Goal: Use online tool/utility: Utilize a website feature to perform a specific function

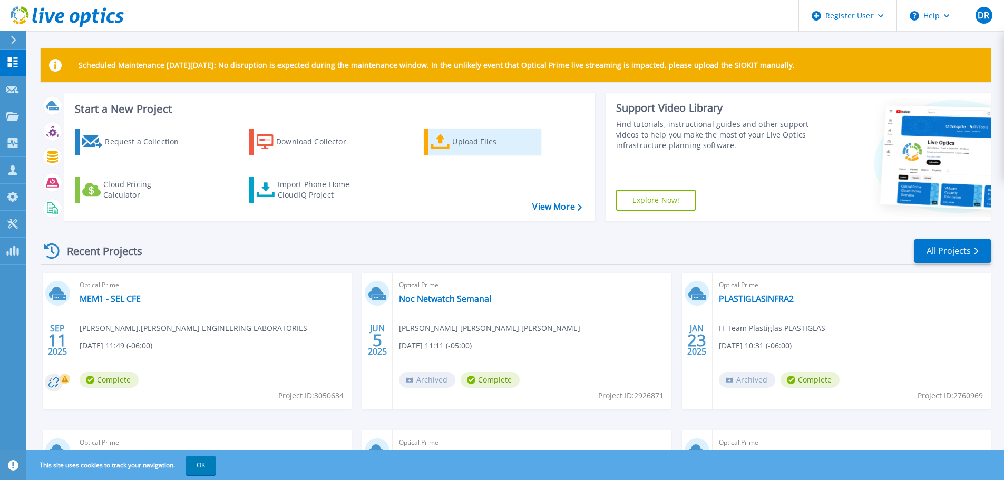
click at [480, 145] on div "Upload Files" at bounding box center [494, 141] width 84 height 21
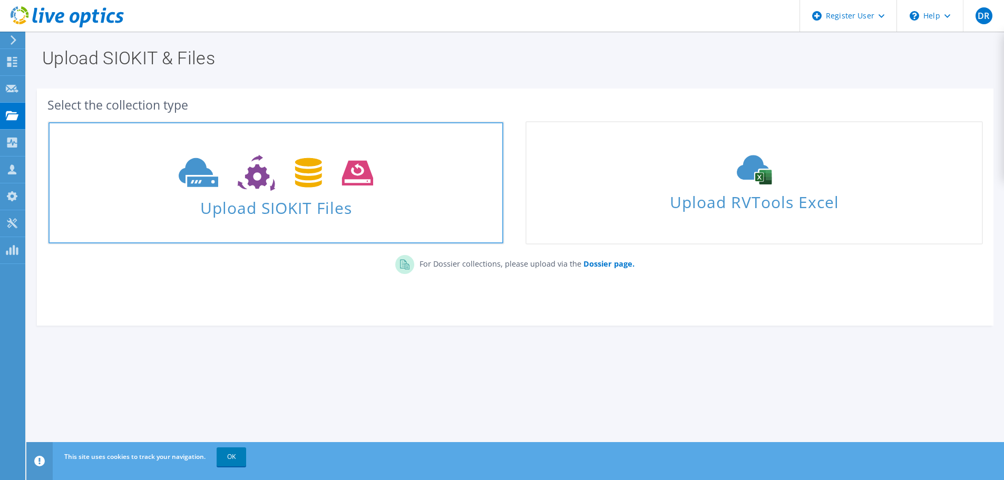
click at [310, 214] on span "Upload SIOKIT Files" at bounding box center [275, 204] width 455 height 23
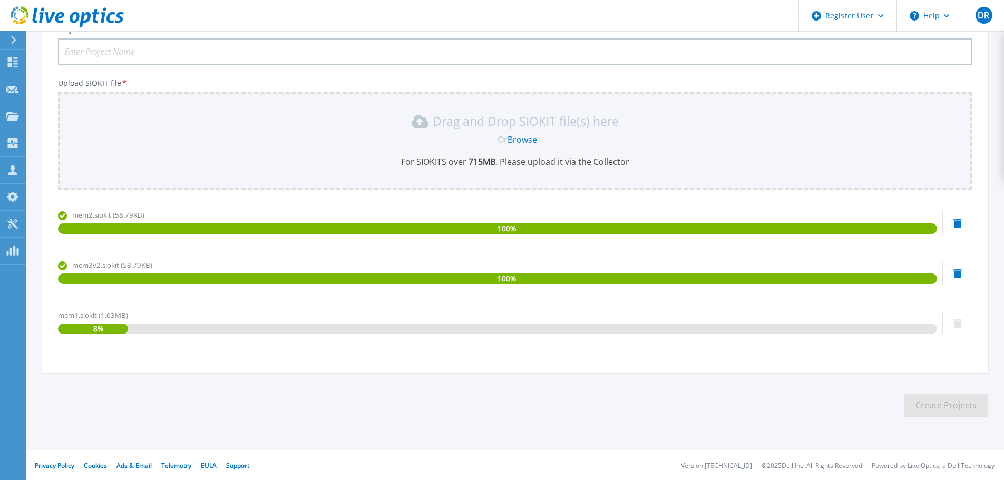
scroll to position [90, 0]
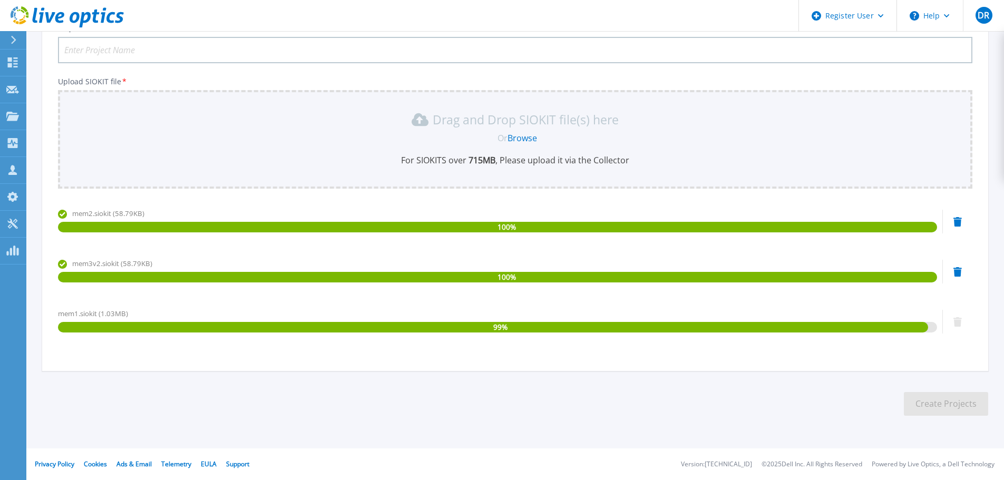
click at [171, 63] on div "Project Name * Upload SIOKIT file * Drag and Drop SIOKIT file(s) here Or Browse…" at bounding box center [515, 192] width 946 height 357
click at [176, 55] on input "Project Name *" at bounding box center [515, 50] width 915 height 26
type input "SEL - CFE - Cluster Live Optics"
click at [955, 417] on section "Upload SIOKIT You may upload multiple SIOKIT files at the same time. All the Op…" at bounding box center [515, 190] width 978 height 499
click at [954, 404] on button "Create Projects" at bounding box center [946, 404] width 84 height 24
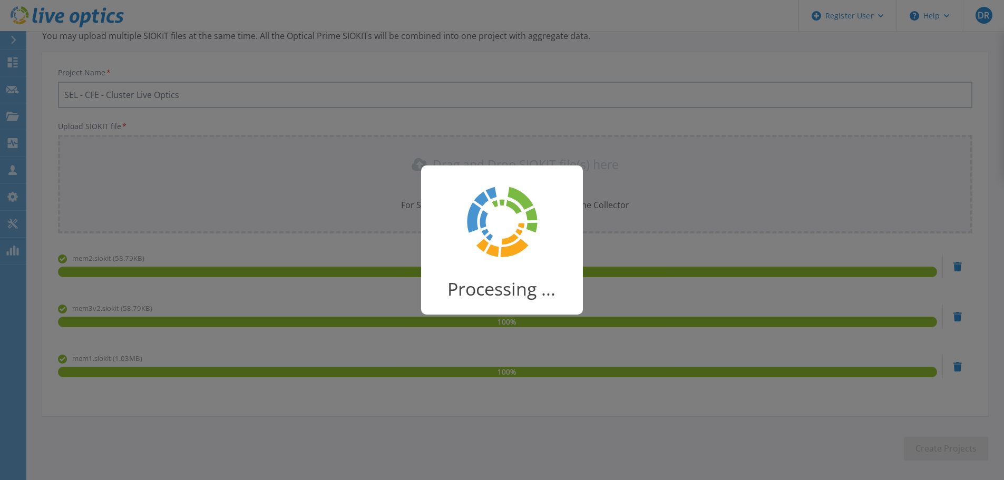
scroll to position [0, 0]
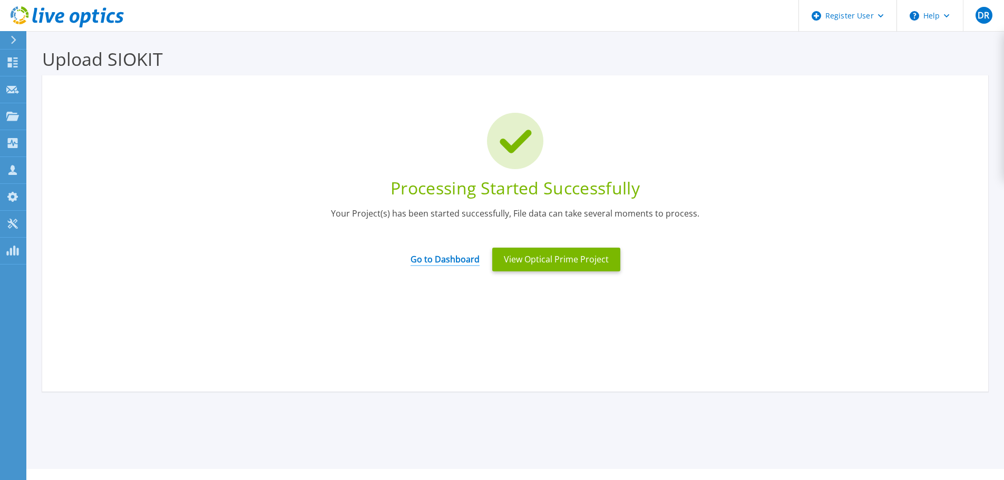
click at [439, 264] on link "Go to Dashboard" at bounding box center [445, 256] width 69 height 21
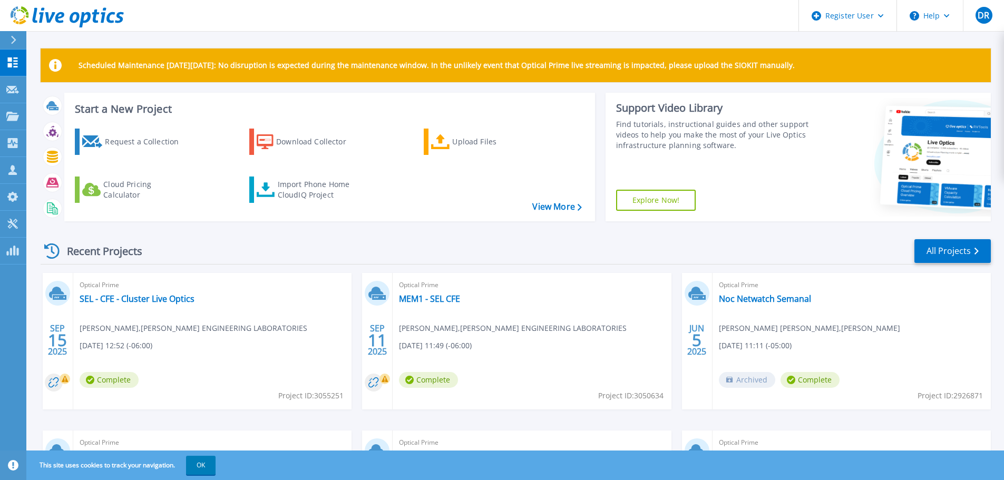
click at [56, 383] on icon at bounding box center [53, 382] width 10 height 10
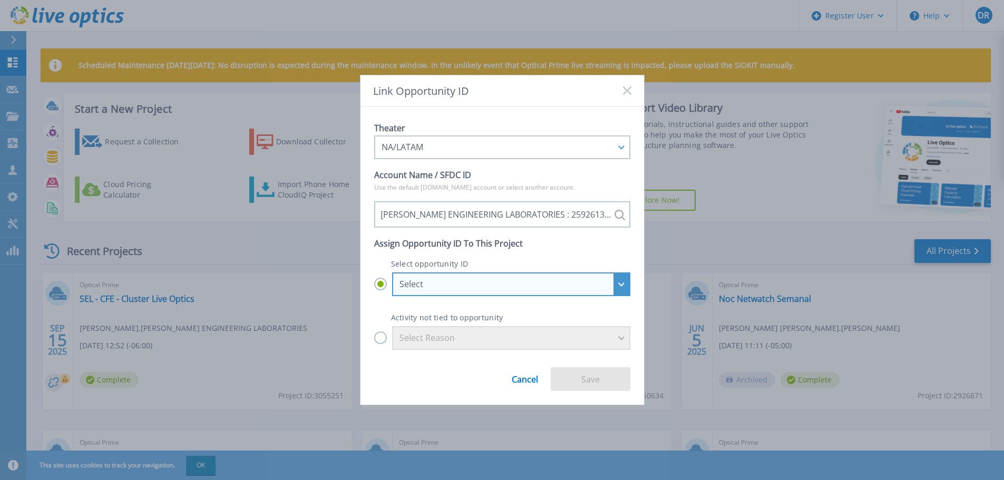
click at [450, 281] on div "Select" at bounding box center [506, 283] width 212 height 9
click at [0, 0] on input "Select Select SCHWEITZER ENGINEERING LABORATORIES - Renovacion Servers SEL : 29…" at bounding box center [0, 0] width 0 height 0
click at [444, 287] on div "Select" at bounding box center [506, 283] width 212 height 9
click at [0, 0] on input "Select Select SCHWEITZER ENGINEERING LABORATORIES - Renovacion Servers SEL : 29…" at bounding box center [0, 0] width 0 height 0
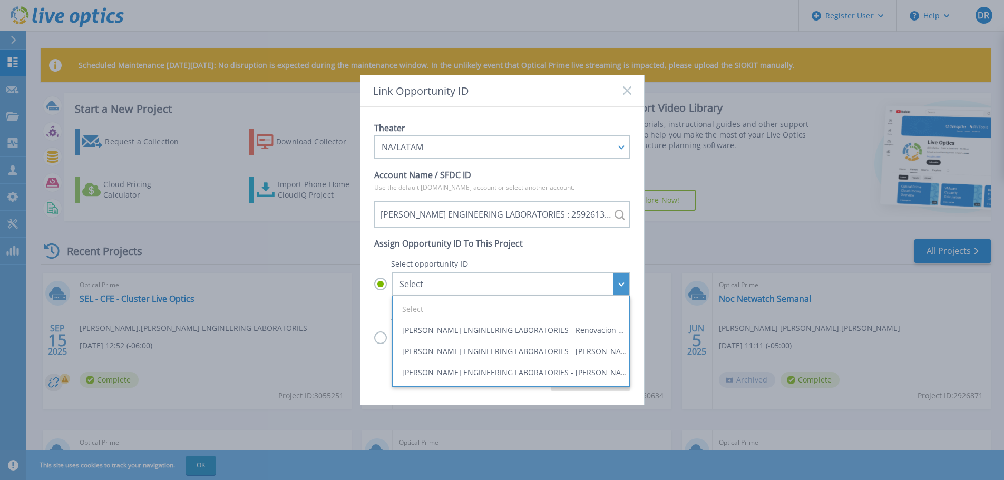
click at [371, 309] on div "Theater NA/LATAM APJ EMEA NA/LATAM Account Name / SFDC ID Use the default Sales…" at bounding box center [503, 256] width 284 height 298
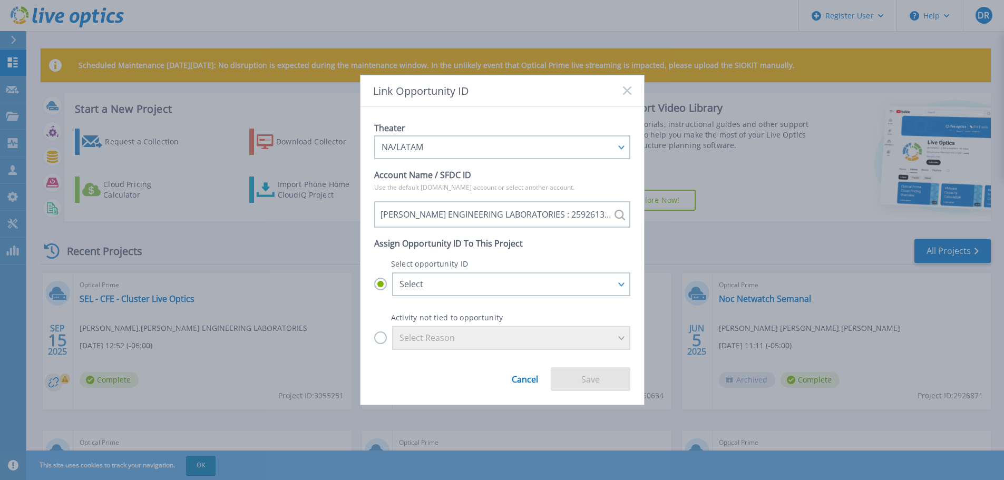
click at [517, 376] on link "Cancel" at bounding box center [525, 375] width 26 height 17
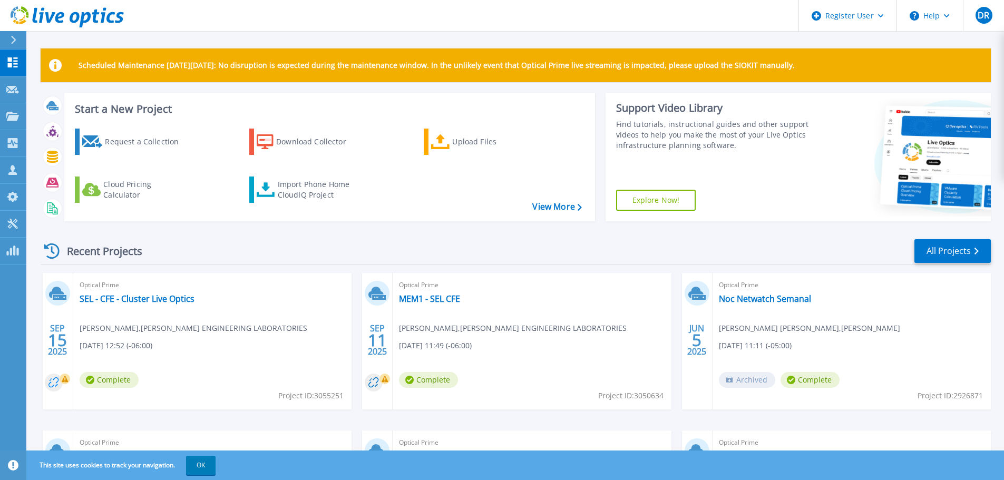
click at [59, 381] on circle at bounding box center [54, 383] width 18 height 18
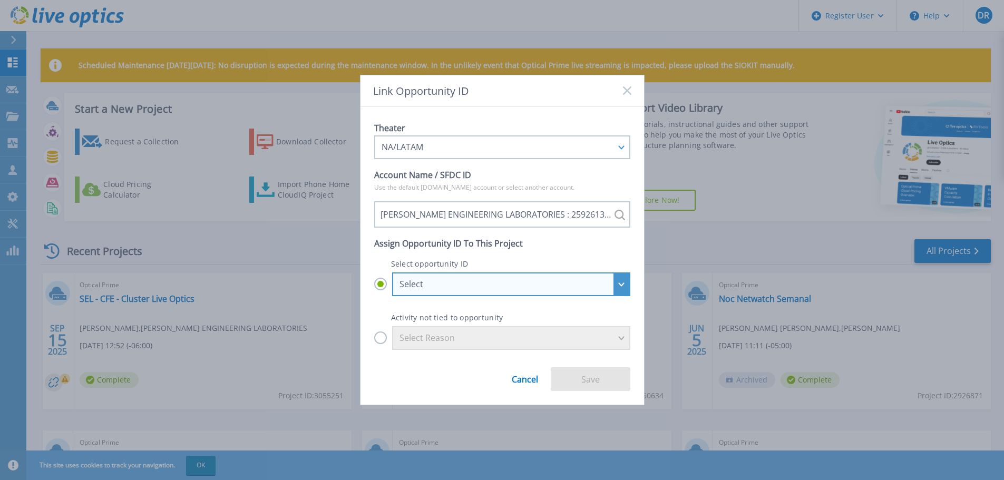
click at [423, 286] on div "Select" at bounding box center [506, 283] width 212 height 9
click at [0, 0] on input "Select Select SCHWEITZER ENGINEERING LABORATORIES - Proyecto de SEL para usuari…" at bounding box center [0, 0] width 0 height 0
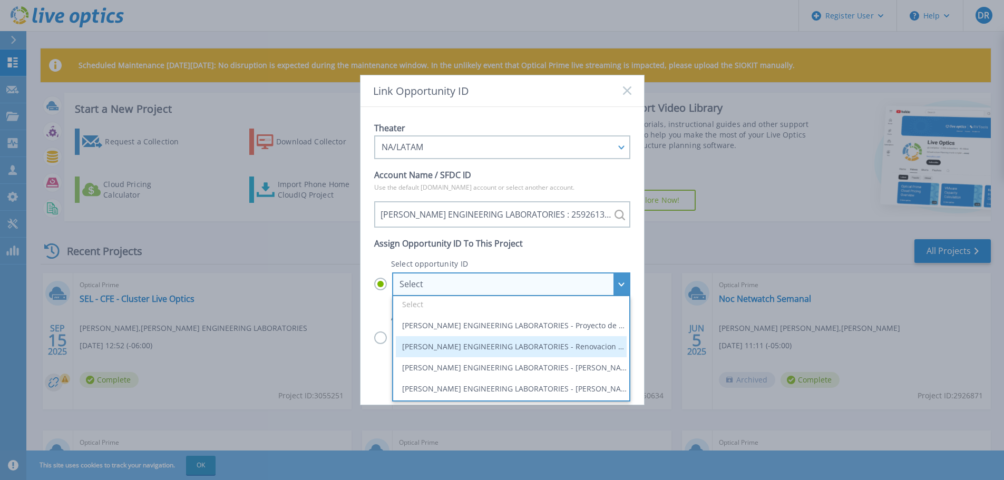
scroll to position [6, 0]
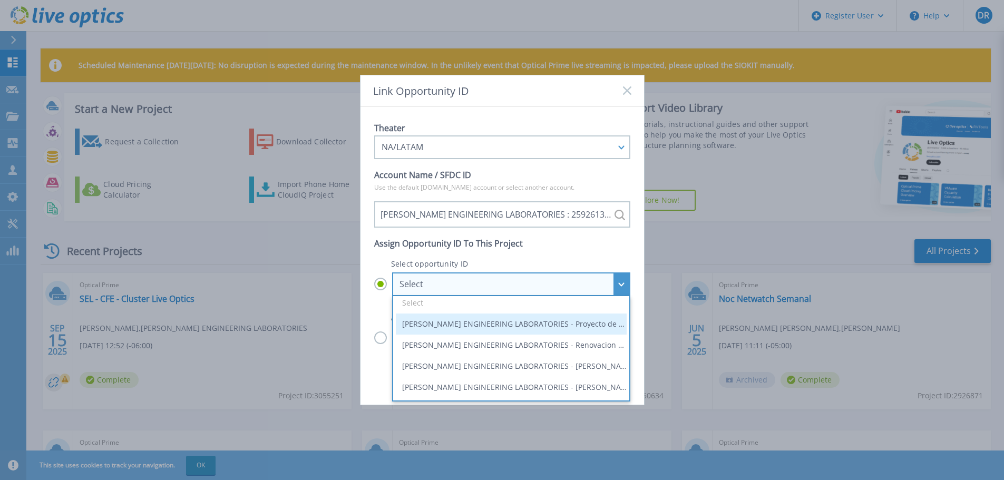
click at [443, 326] on li "SCHWEITZER ENGINEERING LABORATORIES - Proyecto de SEL para usuario final : 2997…" at bounding box center [511, 324] width 231 height 21
click at [0, 0] on input "Select Select SCHWEITZER ENGINEERING LABORATORIES - Proyecto de SEL para usuari…" at bounding box center [0, 0] width 0 height 0
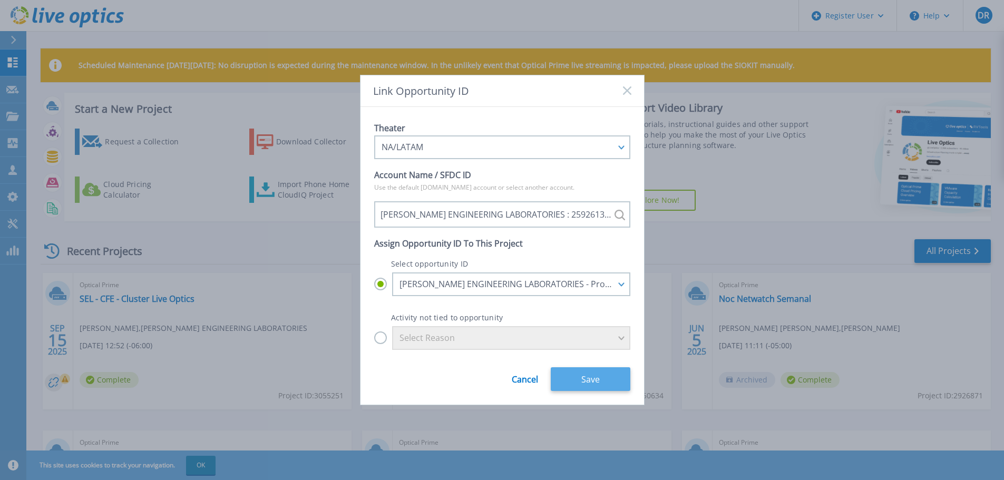
click at [594, 384] on button "Save" at bounding box center [591, 379] width 80 height 24
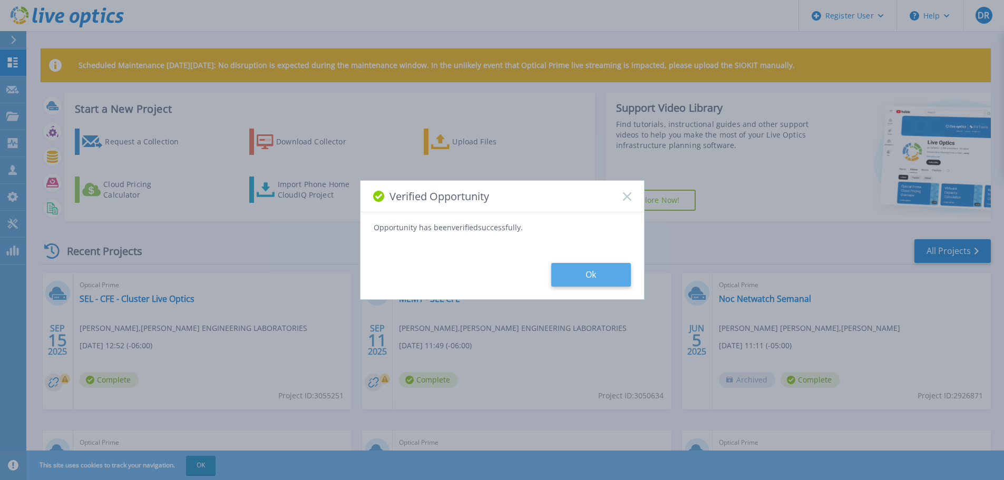
click at [593, 263] on button "Ok" at bounding box center [591, 275] width 80 height 24
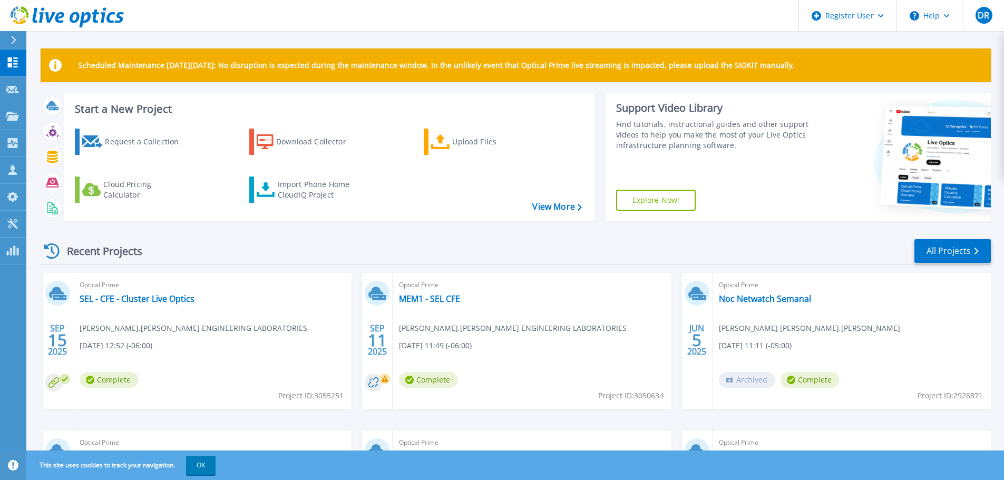
click at [184, 291] on span "Optical Prime" at bounding box center [213, 285] width 266 height 12
click at [167, 297] on link "SEL - CFE - Cluster Live Optics" at bounding box center [137, 299] width 115 height 11
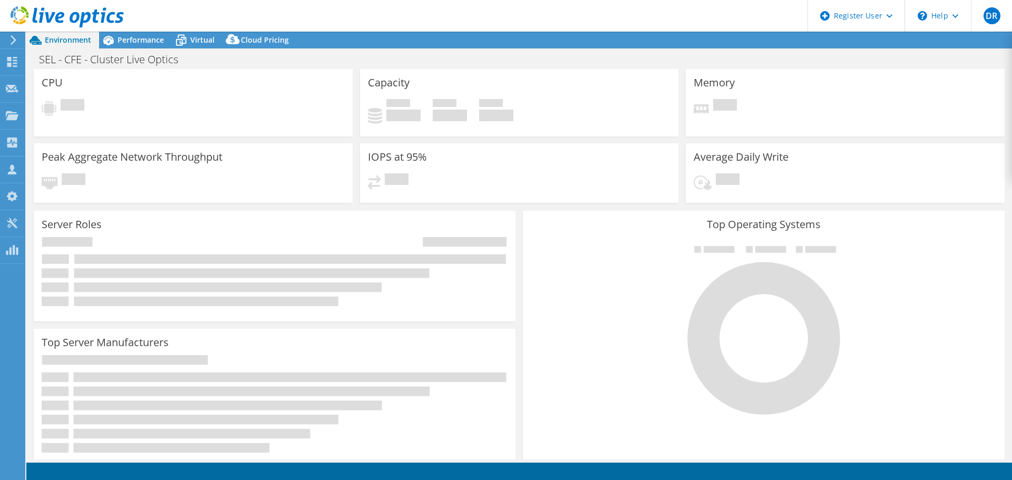
select select "USD"
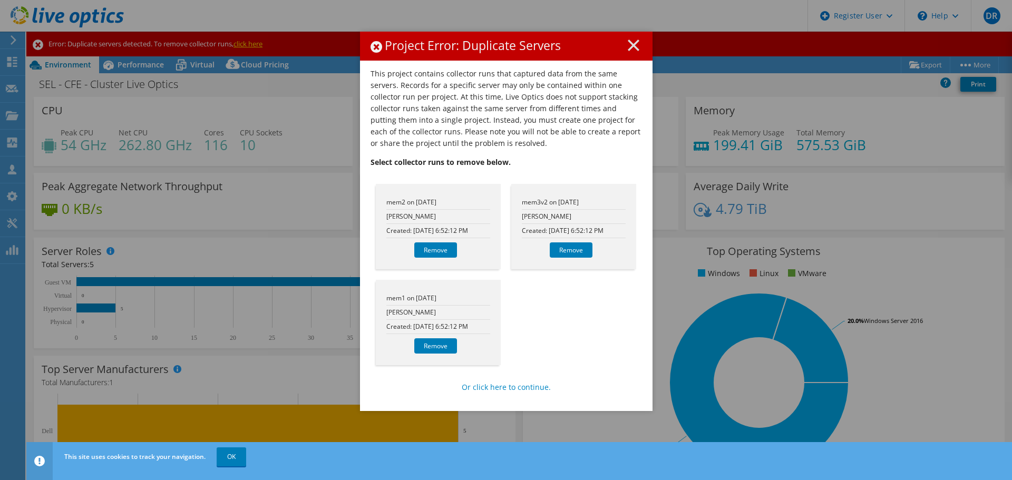
click at [400, 288] on div "mem1 on 9/15/2025 Rodolfo Gonzalez Created: 9/15/2025 6:52:12 PM Remove" at bounding box center [438, 322] width 125 height 85
click at [401, 179] on div "mem2 on 9/15/2025 Rodolfo Gonzalez Created: 9/15/2025 6:52:12 PM Remove" at bounding box center [438, 227] width 135 height 96
click at [584, 201] on li "mem3v2 on 9/15/2025" at bounding box center [574, 203] width 104 height 14
click at [495, 387] on link "Or click here to continue." at bounding box center [506, 388] width 89 height 12
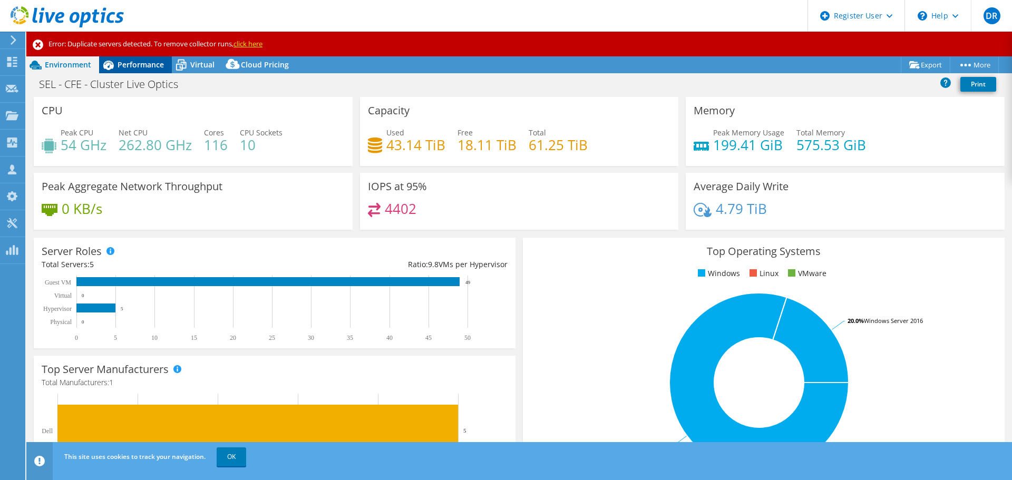
click at [133, 63] on span "Performance" at bounding box center [141, 65] width 46 height 10
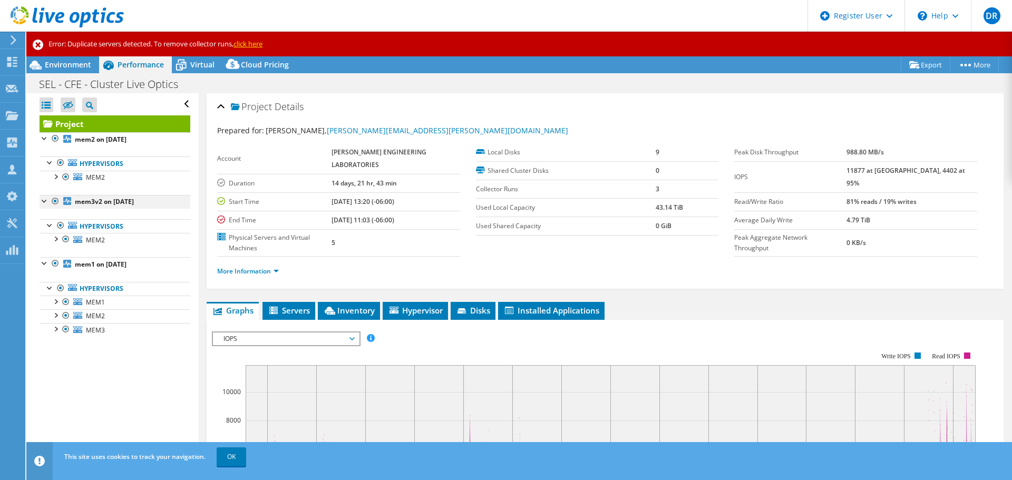
click at [42, 202] on div at bounding box center [45, 200] width 11 height 11
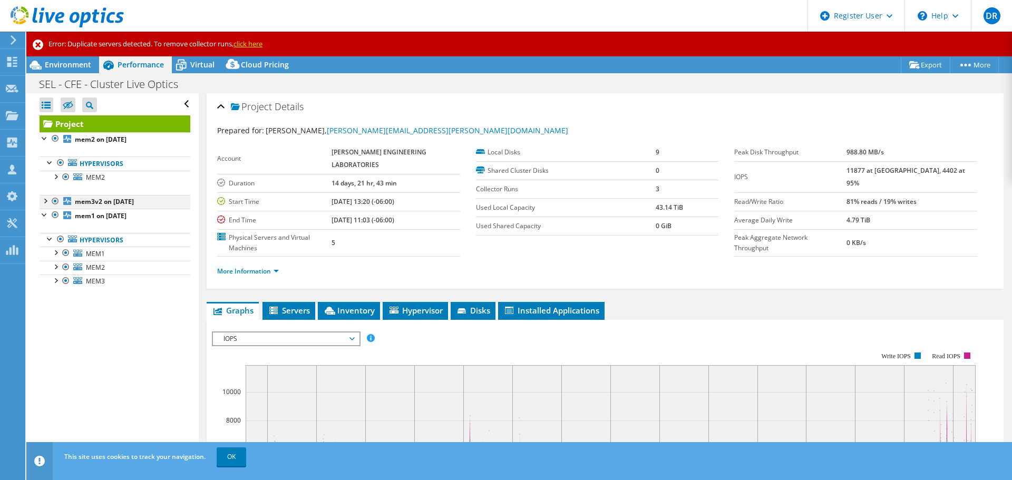
click at [43, 202] on div at bounding box center [45, 200] width 11 height 11
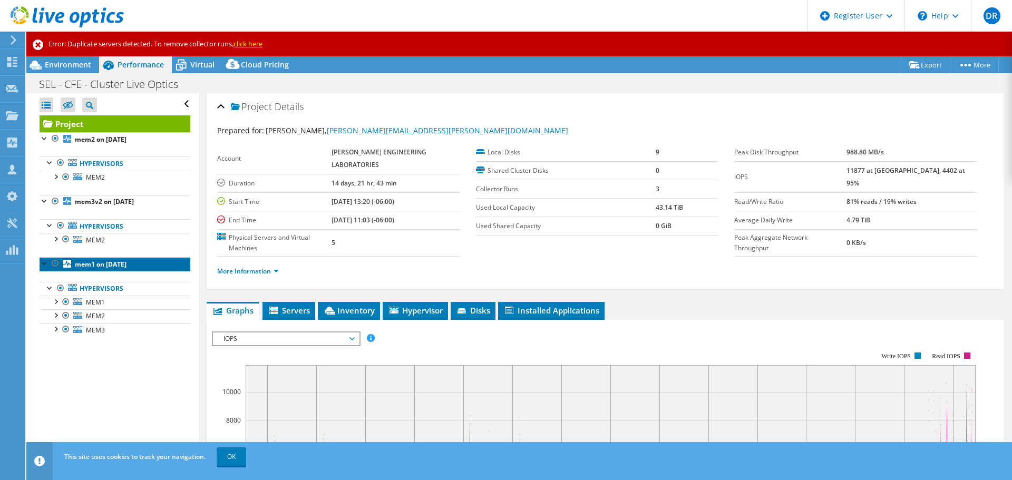
click at [92, 262] on b "mem1 on [DATE]" at bounding box center [101, 264] width 52 height 9
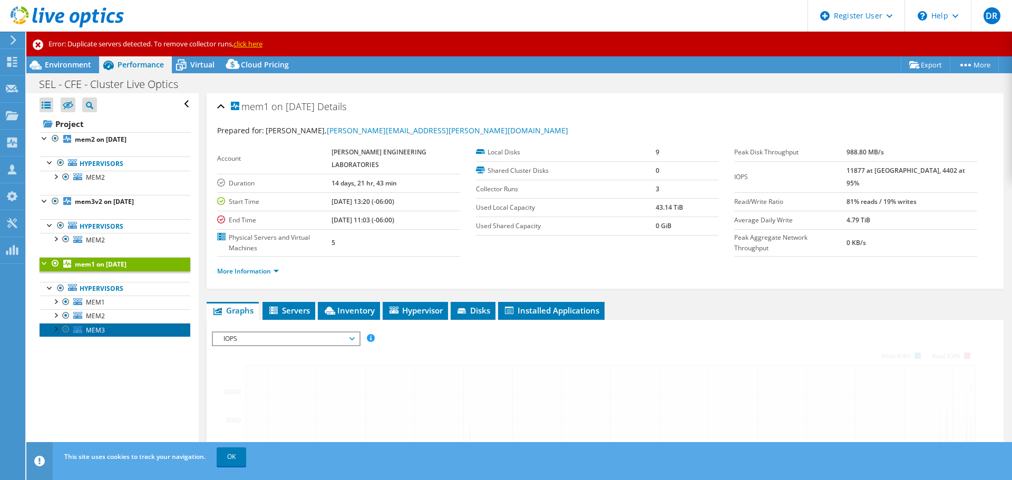
click at [92, 331] on span "MEM3" at bounding box center [95, 330] width 19 height 9
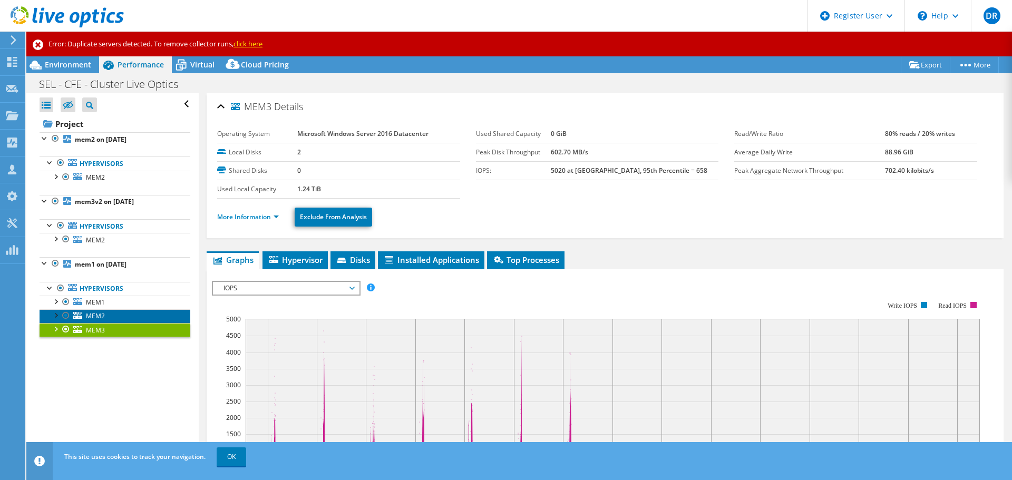
click at [90, 315] on span "MEM2" at bounding box center [95, 316] width 19 height 9
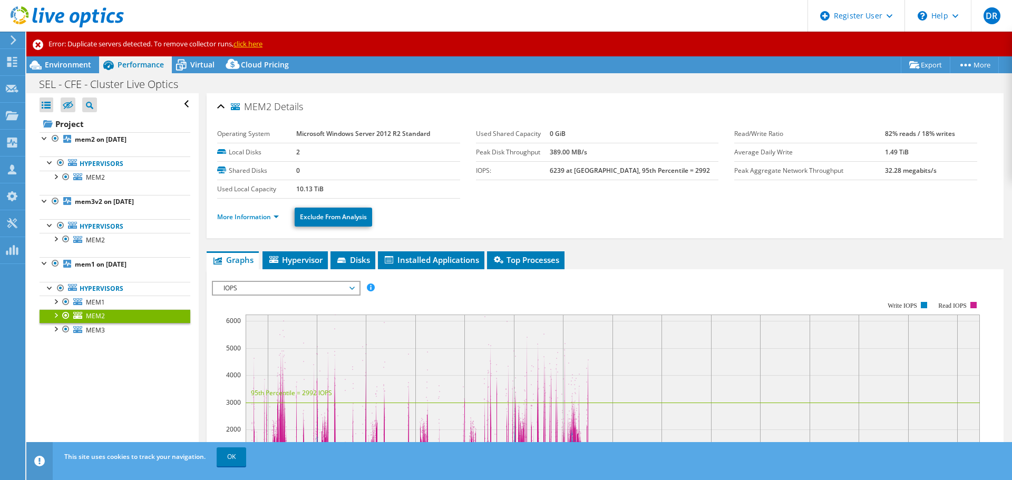
click at [55, 316] on div at bounding box center [55, 314] width 11 height 11
click at [51, 316] on div at bounding box center [55, 314] width 11 height 11
click at [287, 291] on span "IOPS" at bounding box center [285, 288] width 135 height 13
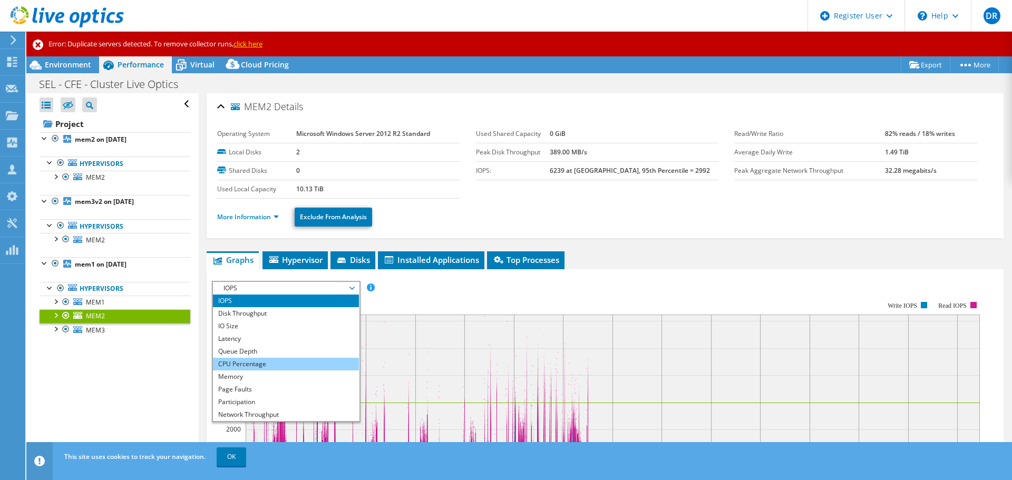
click at [271, 360] on li "CPU Percentage" at bounding box center [286, 364] width 146 height 13
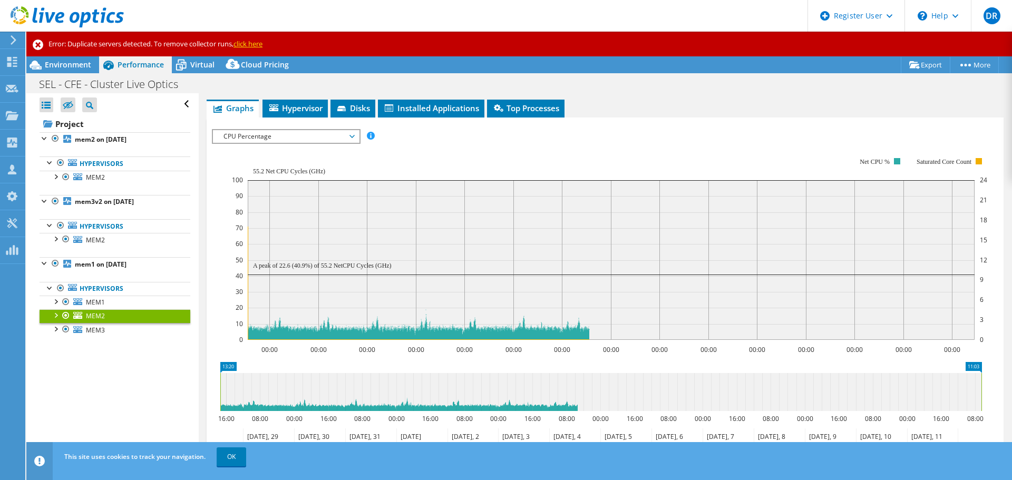
scroll to position [211, 0]
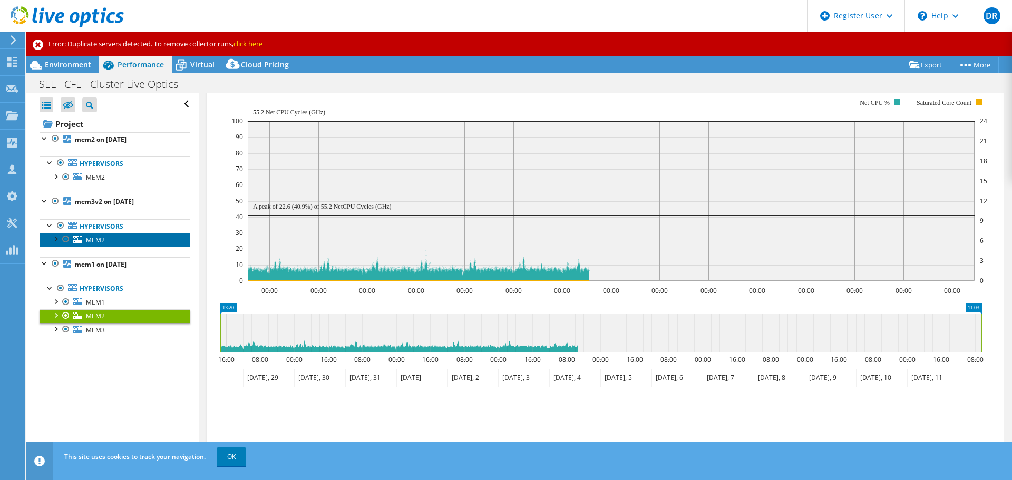
click at [112, 237] on link "MEM2" at bounding box center [115, 240] width 151 height 14
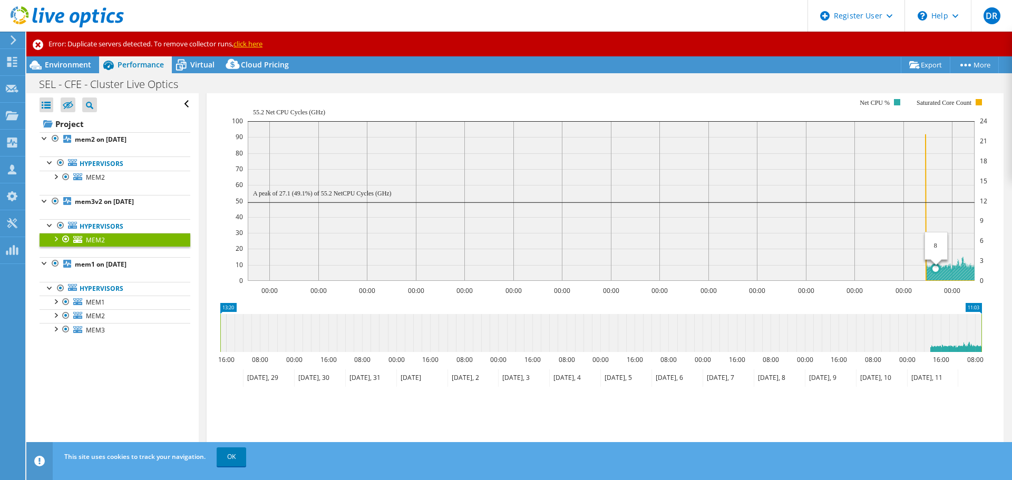
click at [936, 270] on icon at bounding box center [950, 241] width 49 height 79
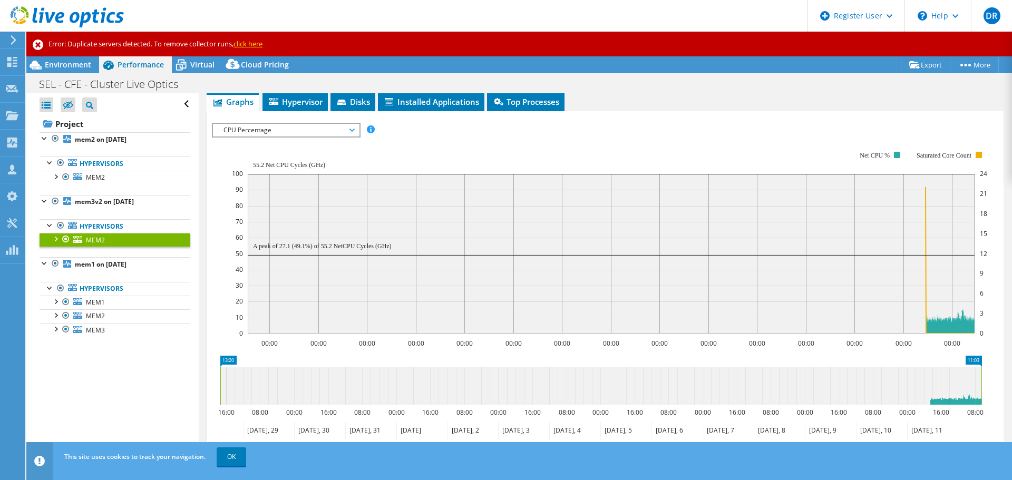
click at [267, 134] on span "CPU Percentage" at bounding box center [285, 130] width 135 height 13
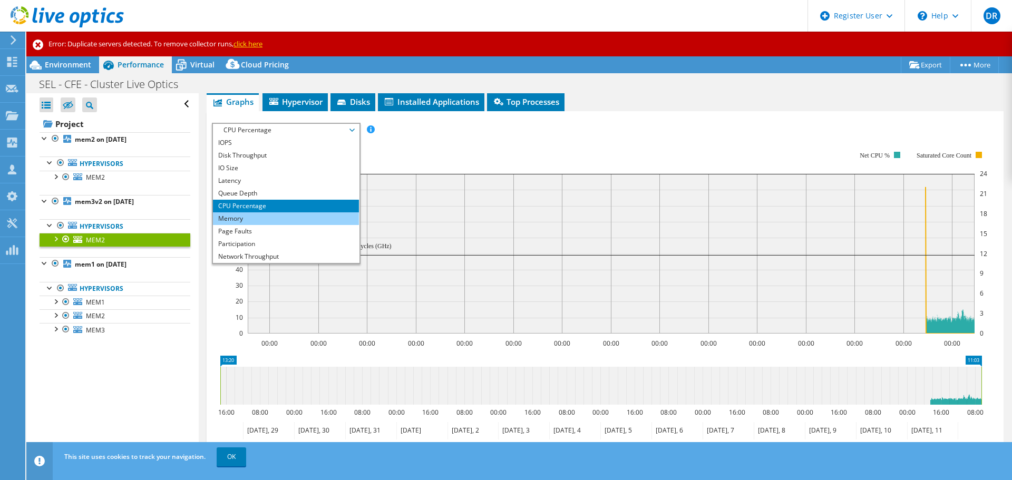
click at [254, 221] on li "Memory" at bounding box center [286, 218] width 146 height 13
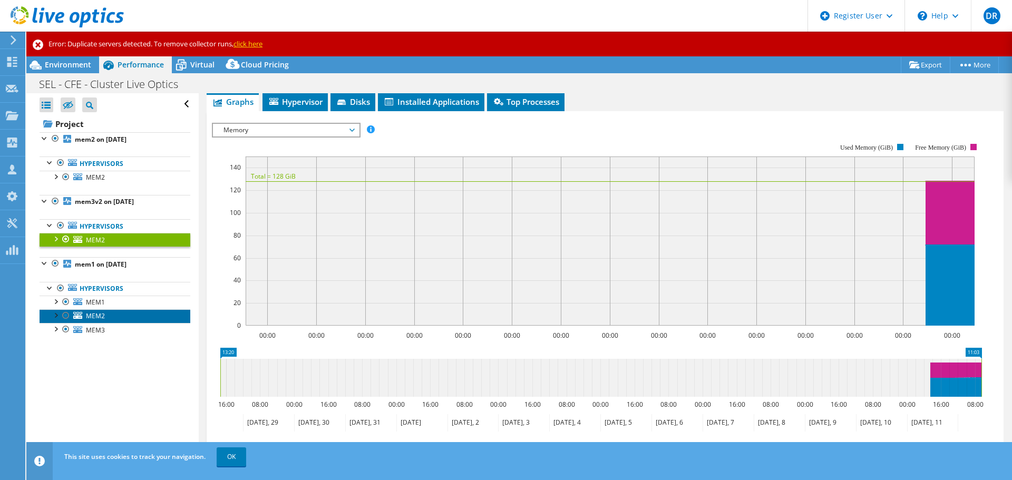
click at [90, 310] on link "MEM2" at bounding box center [115, 316] width 151 height 14
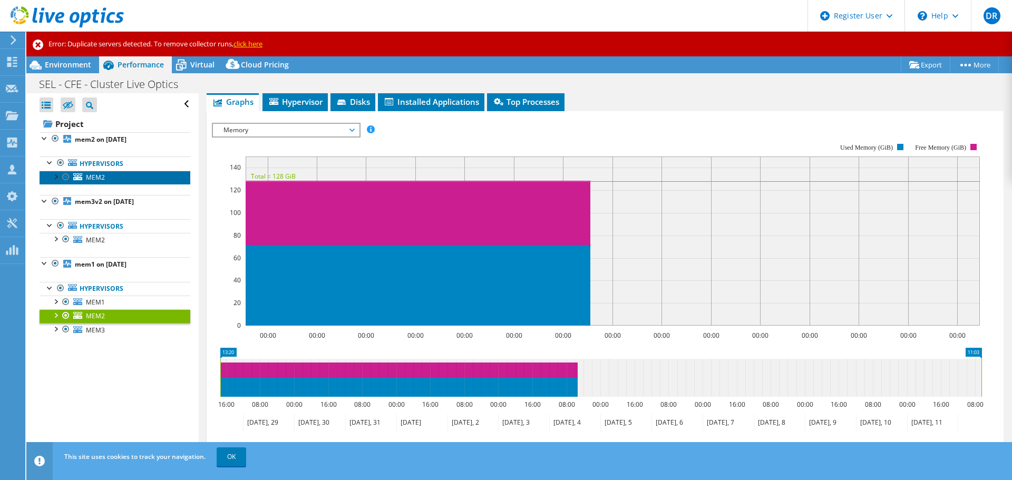
click at [109, 176] on link "MEM2" at bounding box center [115, 178] width 151 height 14
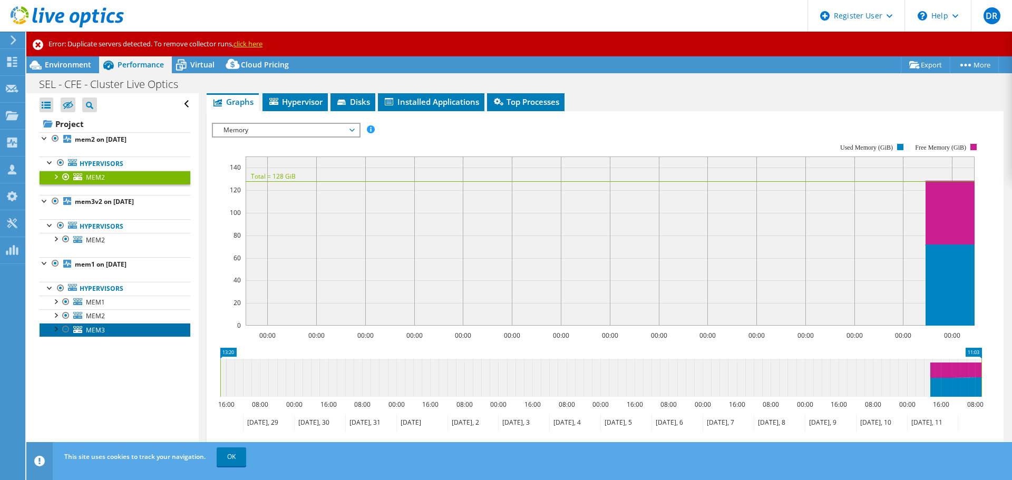
click at [104, 328] on span "MEM3" at bounding box center [95, 330] width 19 height 9
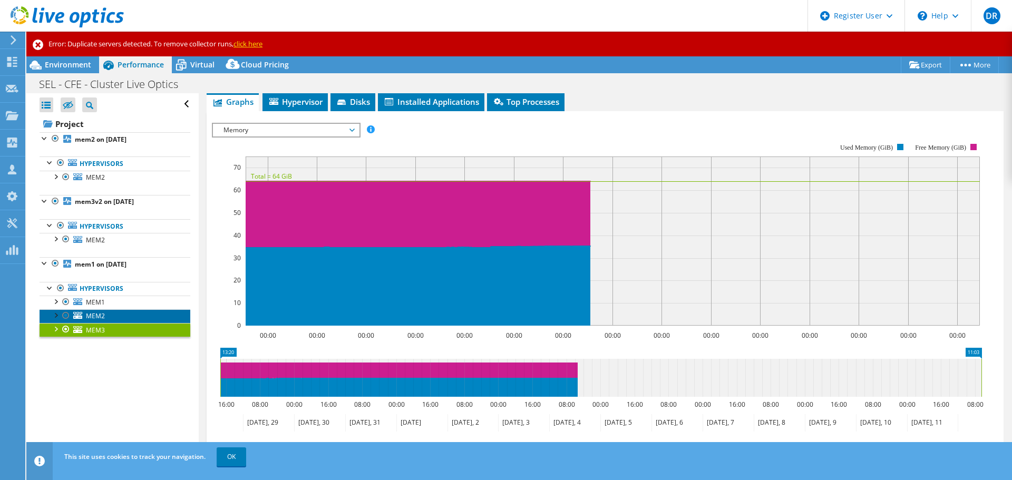
click at [95, 319] on span "MEM2" at bounding box center [95, 316] width 19 height 9
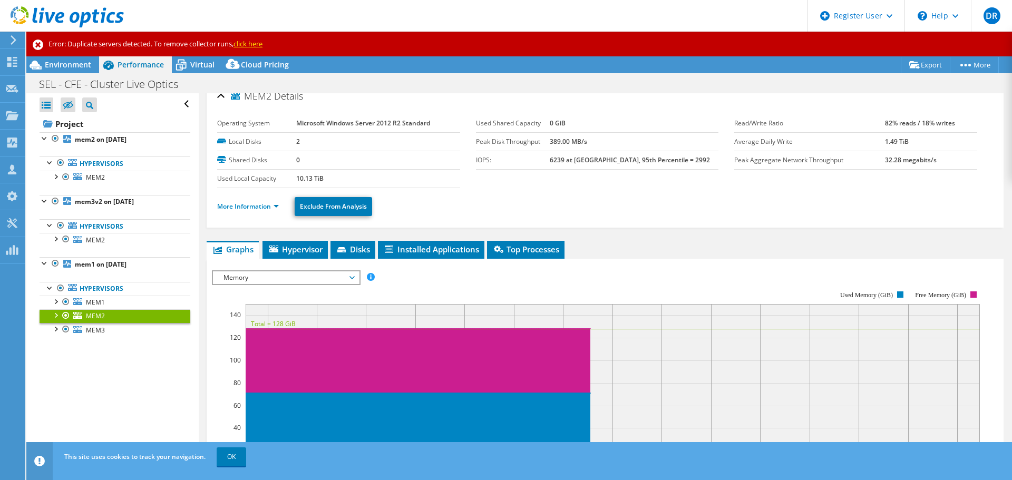
scroll to position [0, 0]
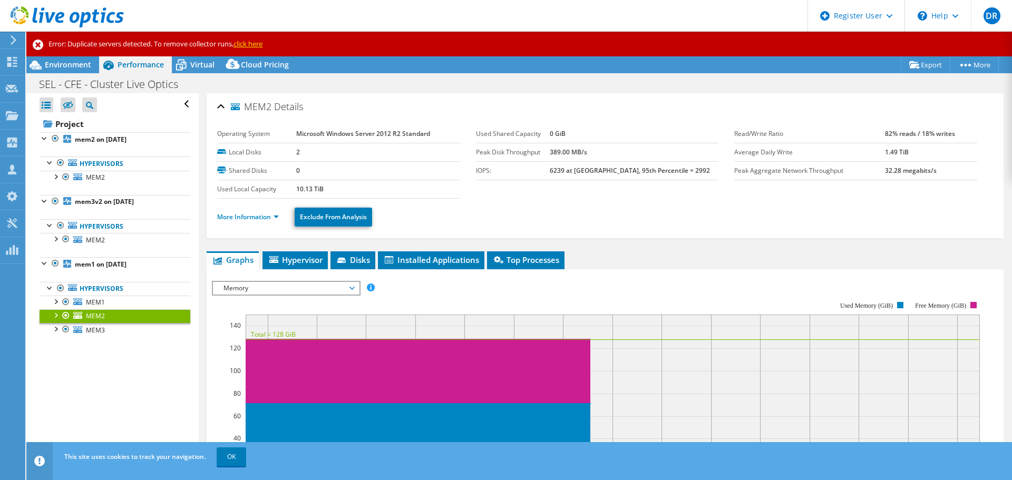
click at [259, 223] on ul "More Information Exclude From Analysis" at bounding box center [605, 216] width 776 height 22
click at [255, 219] on link "More Information" at bounding box center [248, 216] width 62 height 9
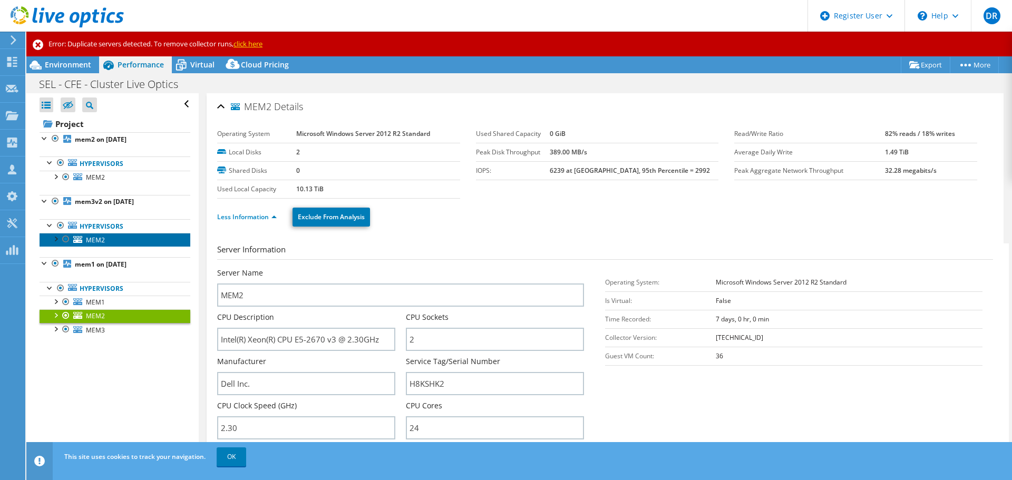
click at [118, 242] on link "MEM2" at bounding box center [115, 240] width 151 height 14
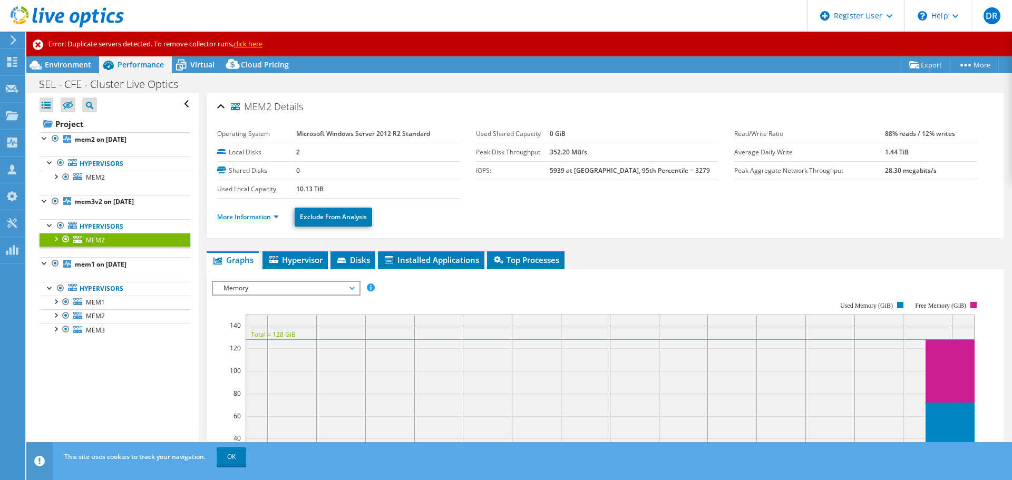
click at [266, 220] on link "More Information" at bounding box center [248, 216] width 62 height 9
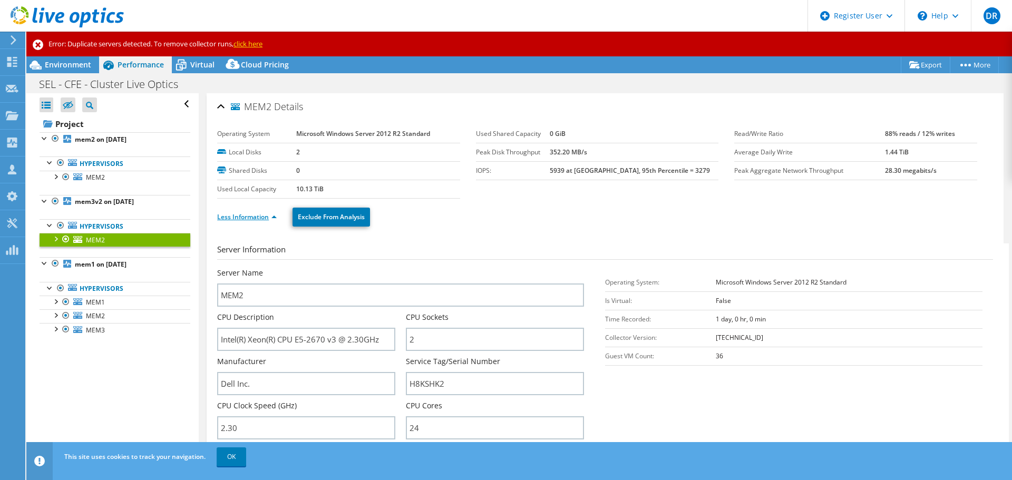
click at [266, 220] on link "Less Information" at bounding box center [247, 216] width 60 height 9
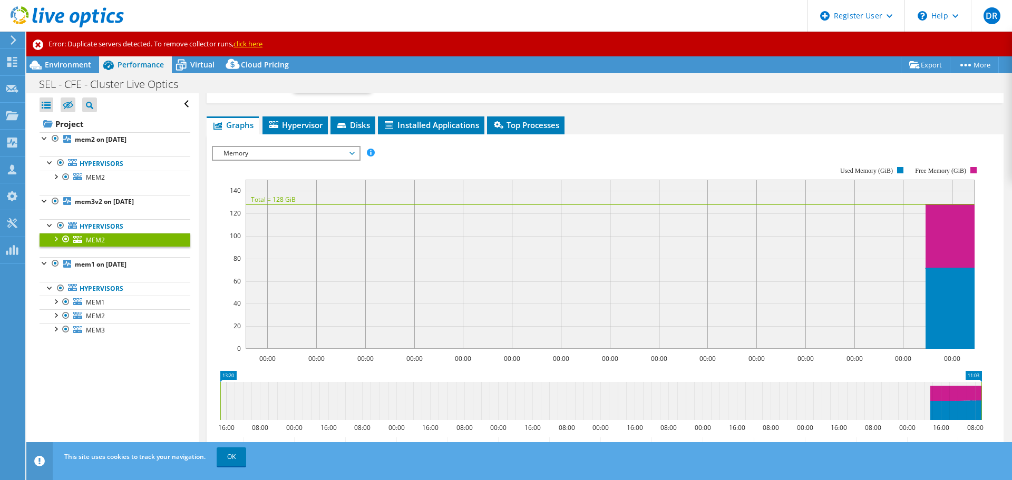
scroll to position [124, 0]
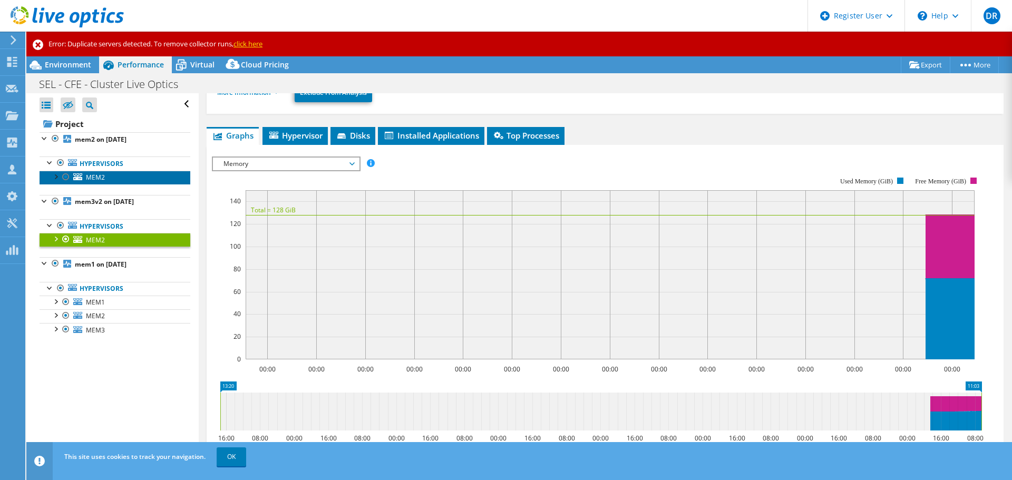
click at [136, 182] on link "MEM2" at bounding box center [115, 178] width 151 height 14
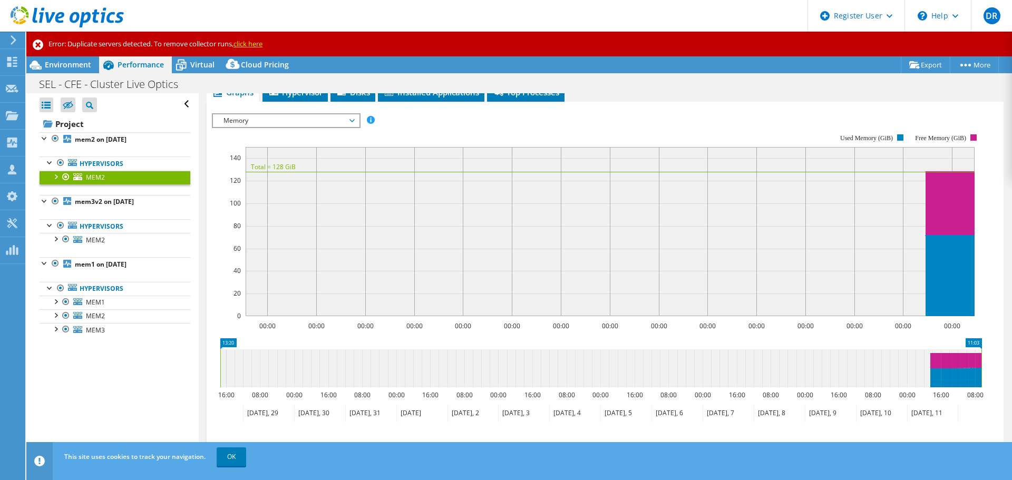
scroll to position [230, 0]
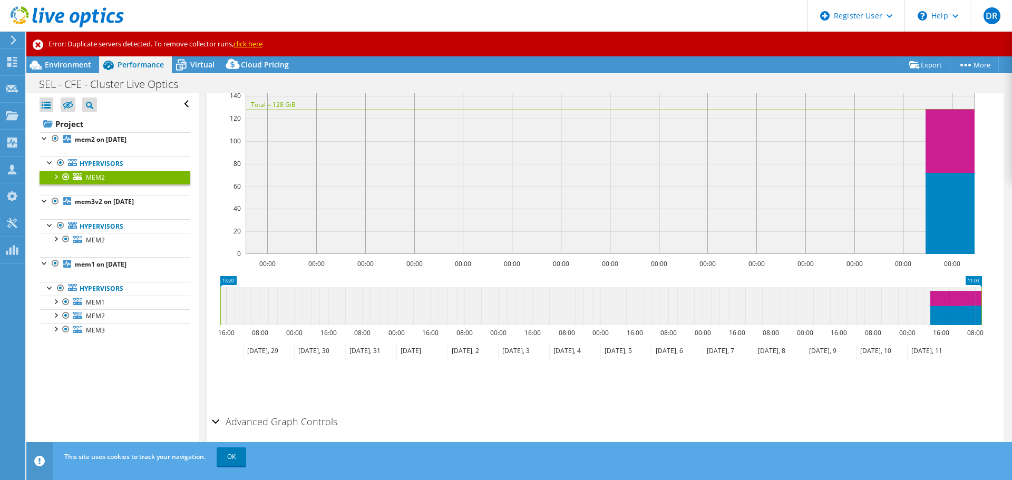
drag, startPoint x: 132, startPoint y: 178, endPoint x: 119, endPoint y: 393, distance: 214.9
click at [123, 417] on div "Open All Close All Hide Excluded Nodes Project Tree Filter" at bounding box center [112, 288] width 172 height 391
click at [61, 163] on div at bounding box center [60, 163] width 11 height 13
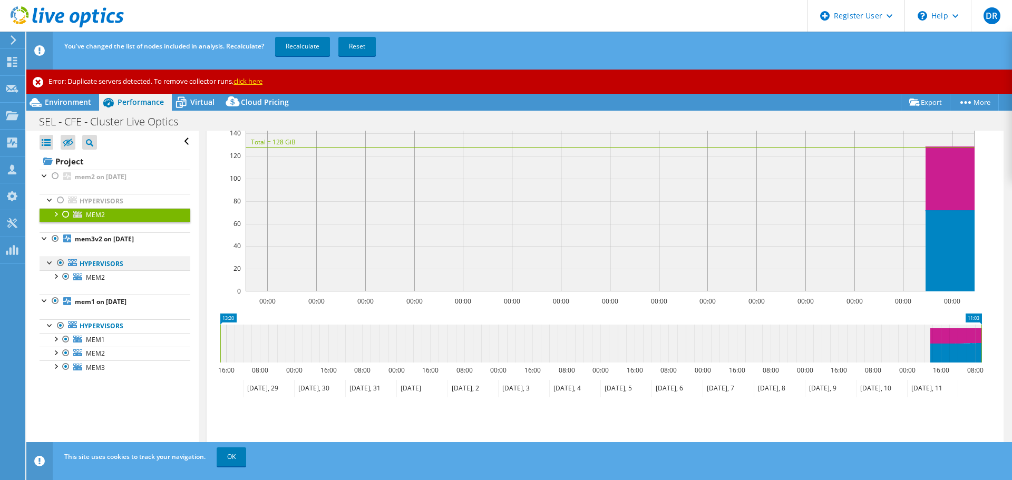
click at [58, 263] on div at bounding box center [60, 263] width 11 height 13
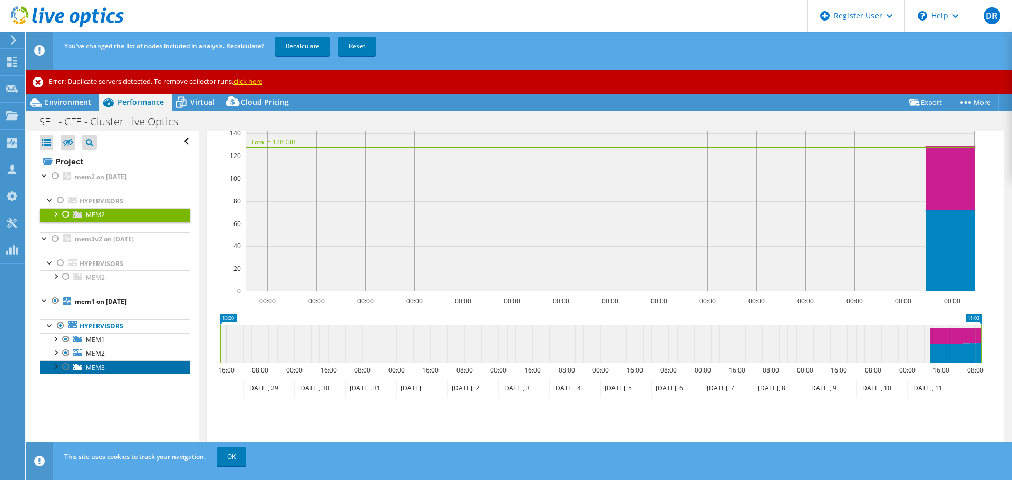
click at [98, 369] on span "MEM3" at bounding box center [95, 367] width 19 height 9
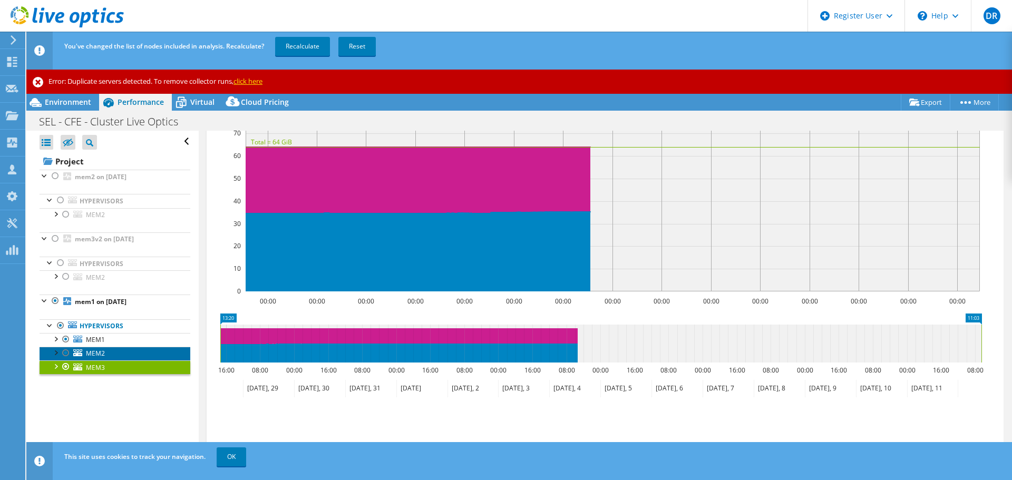
click at [99, 358] on span "MEM2" at bounding box center [95, 353] width 19 height 9
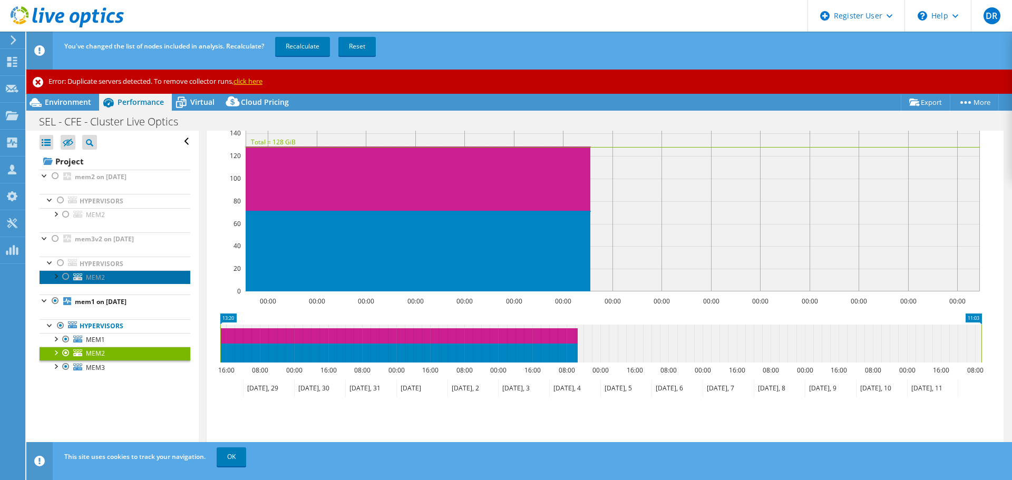
click at [94, 283] on link "MEM2" at bounding box center [115, 277] width 151 height 14
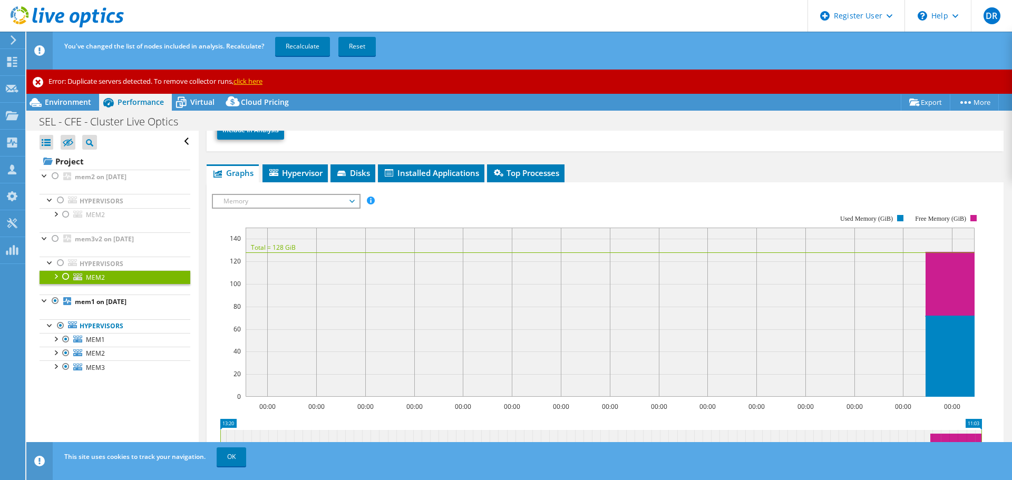
scroll to position [17, 0]
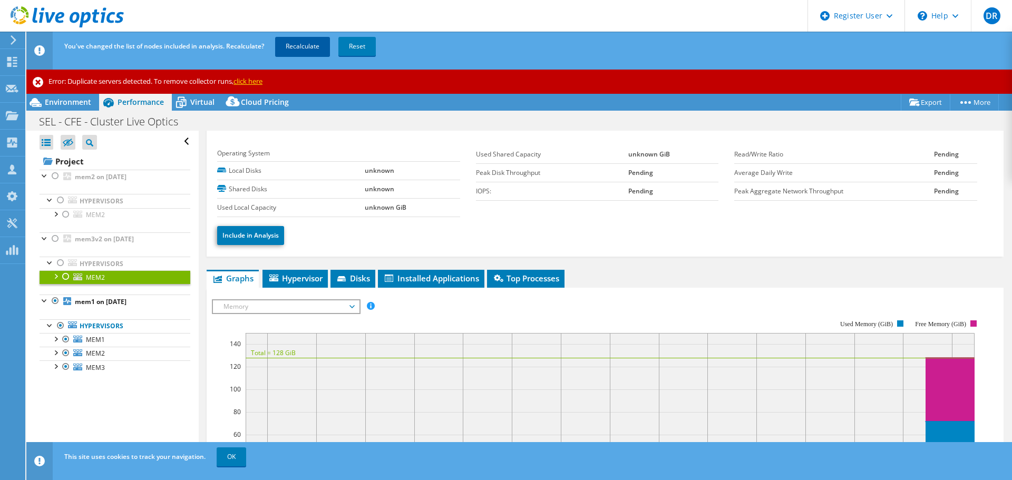
click at [284, 43] on link "Recalculate" at bounding box center [302, 46] width 55 height 19
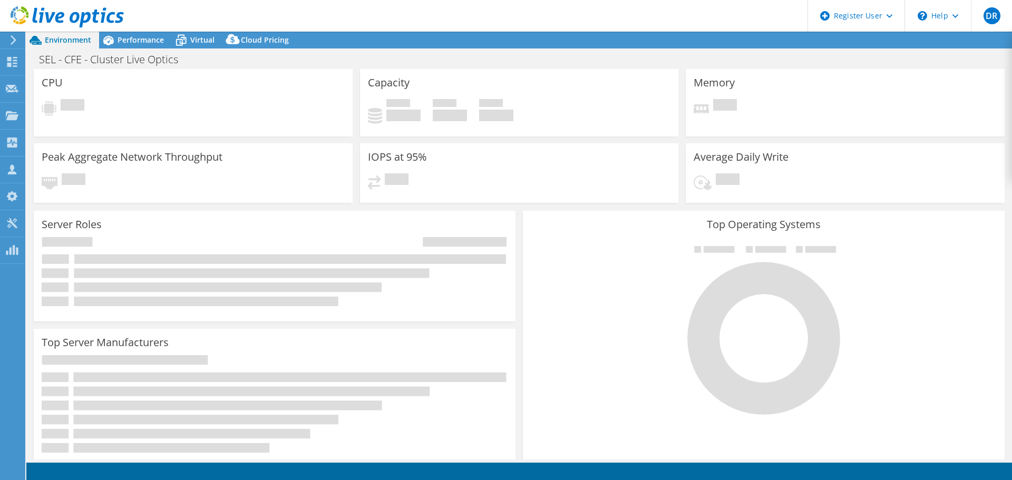
select select "USD"
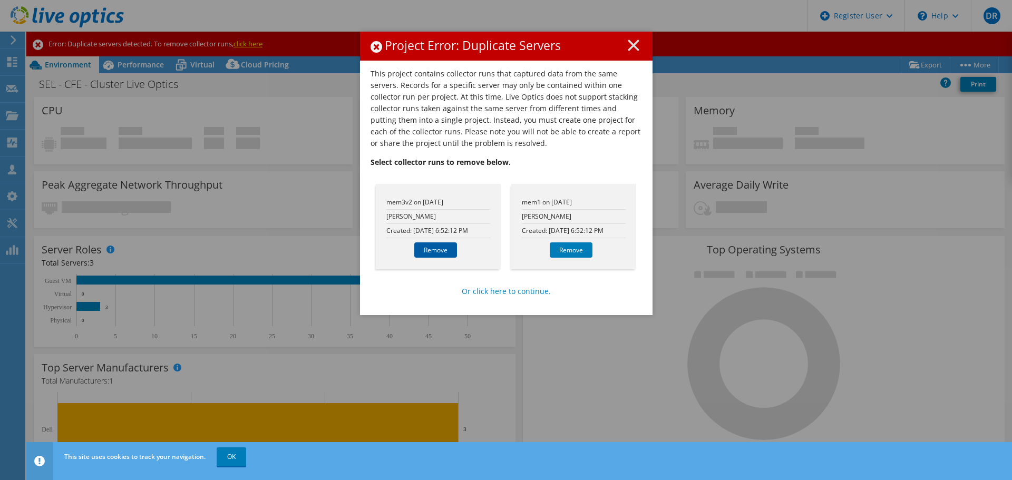
click at [433, 251] on link "Remove" at bounding box center [435, 249] width 43 height 15
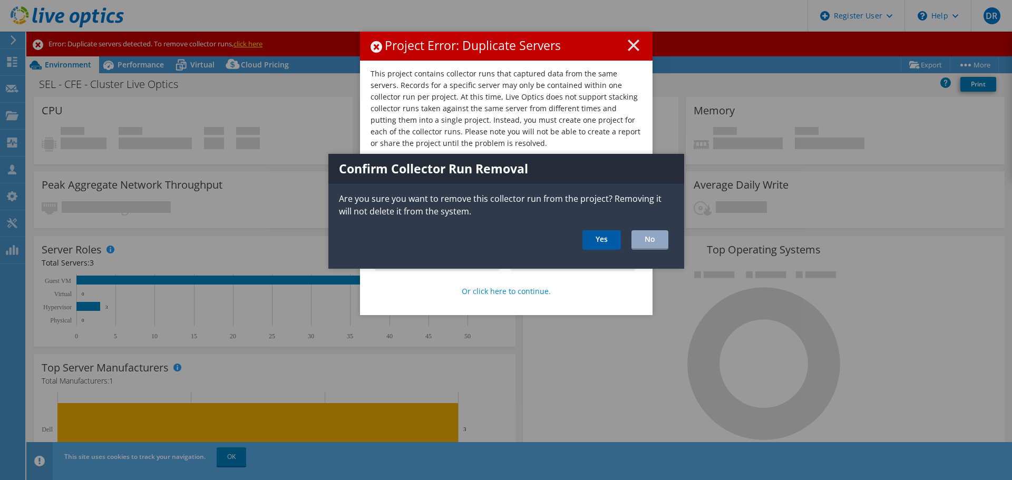
click at [590, 246] on link "Yes" at bounding box center [601, 240] width 38 height 20
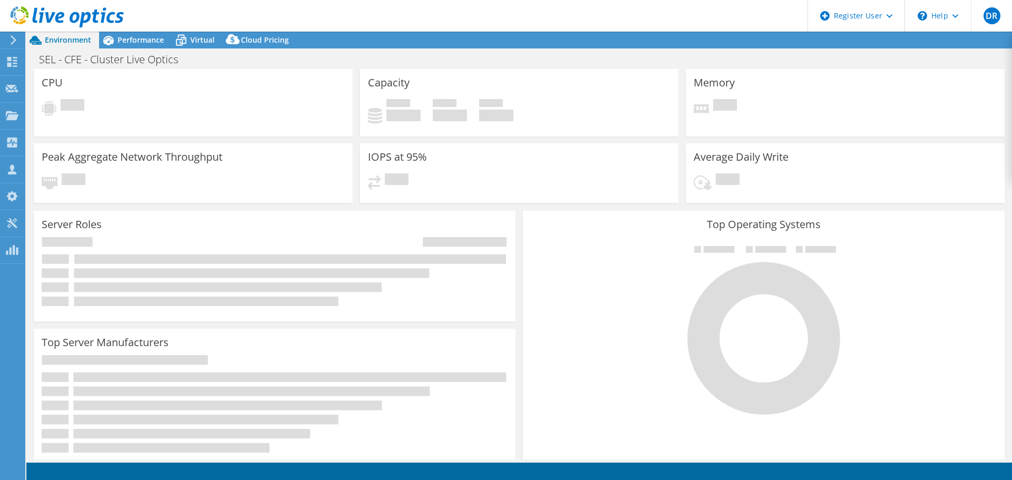
select select "USD"
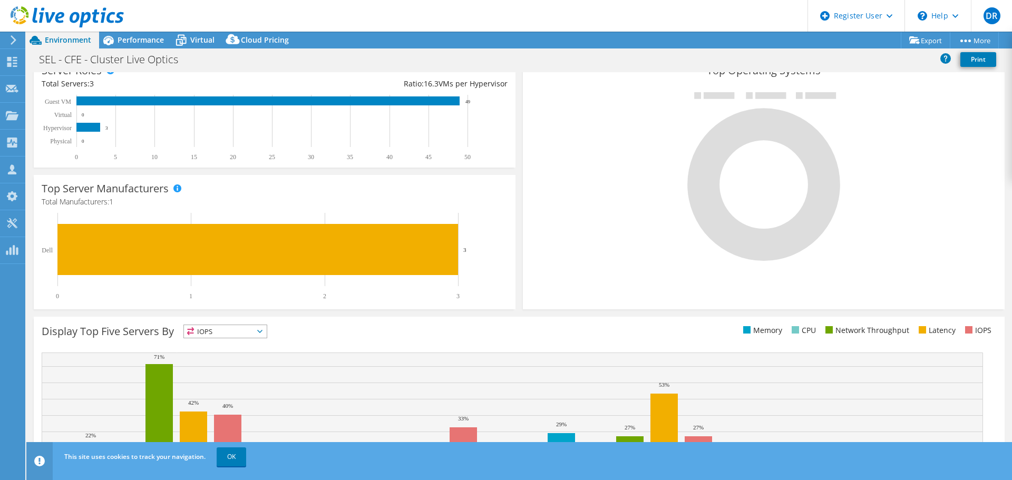
scroll to position [158, 0]
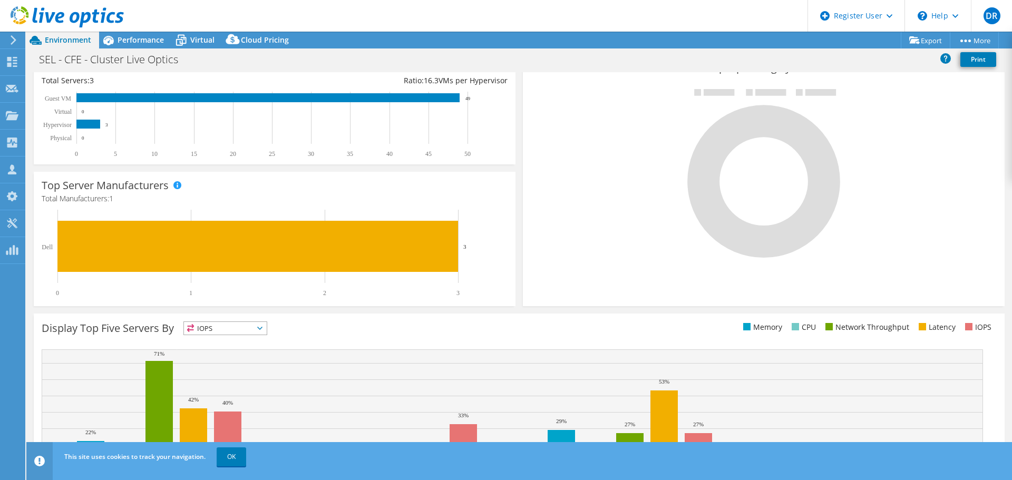
click at [61, 15] on icon at bounding box center [67, 17] width 113 height 22
